Goal: Consume media (video, audio)

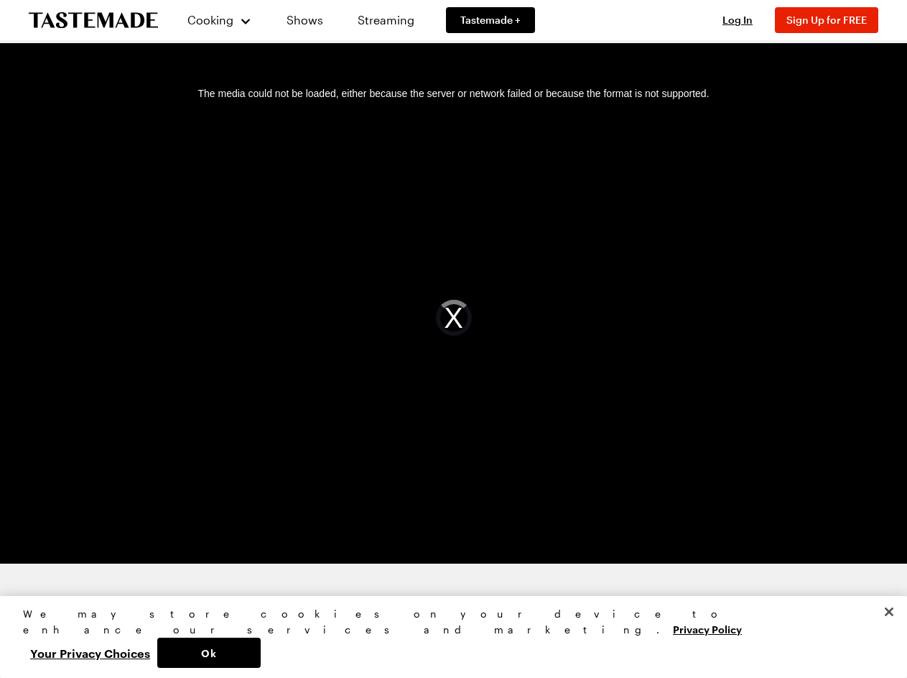
click at [453, 338] on div "The media could not be loaded, either because the server or network failed or b…" at bounding box center [454, 317] width 874 height 491
click at [213, 20] on span "Cooking" at bounding box center [211, 20] width 46 height 14
click at [744, 20] on span "Log In" at bounding box center [738, 20] width 30 height 12
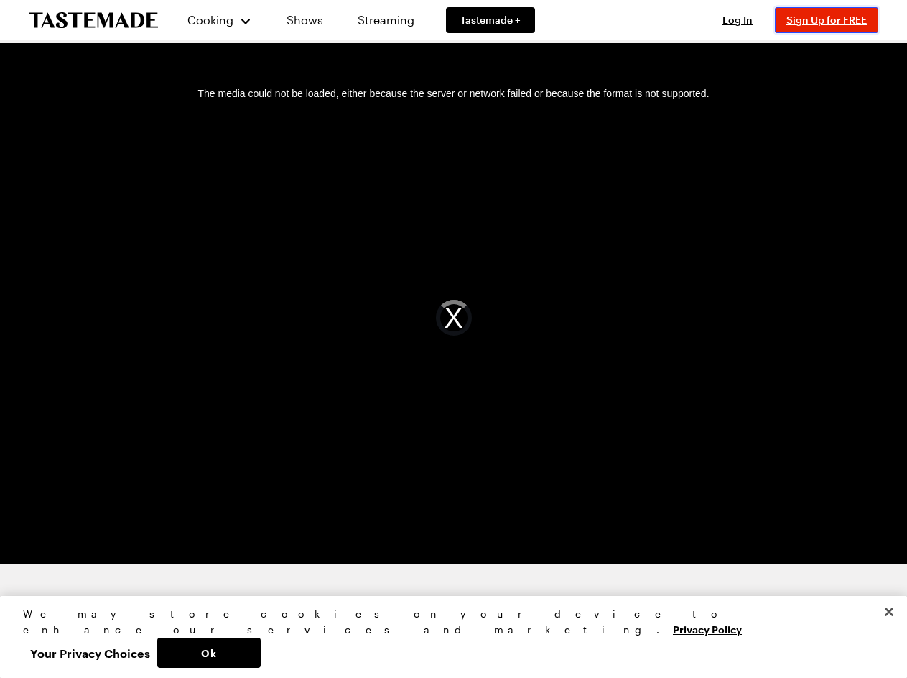
click at [833, 20] on span "Sign Up for FREE" at bounding box center [827, 20] width 80 height 12
click at [454, 318] on div "The media could not be loaded, either because the server or network failed or b…" at bounding box center [454, 317] width 874 height 491
click at [261, 652] on button "Ok" at bounding box center [208, 652] width 103 height 30
